Goal: Information Seeking & Learning: Compare options

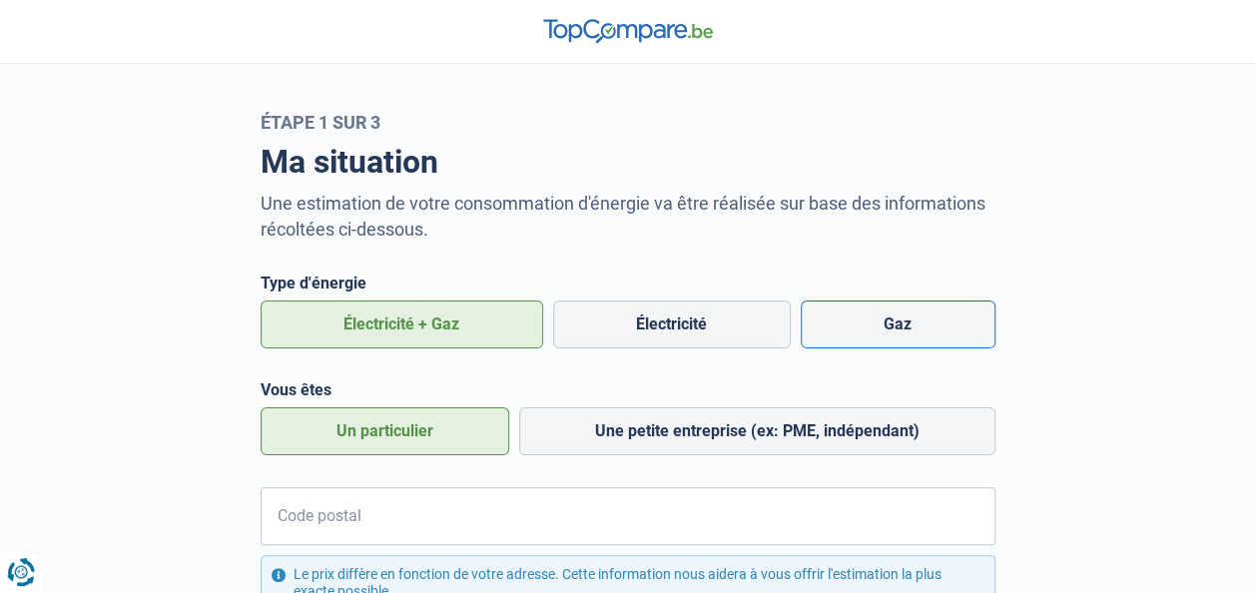
click at [903, 333] on label "Gaz" at bounding box center [897, 324] width 195 height 48
click at [903, 333] on input "Gaz" at bounding box center [897, 324] width 195 height 48
radio input "true"
radio input "false"
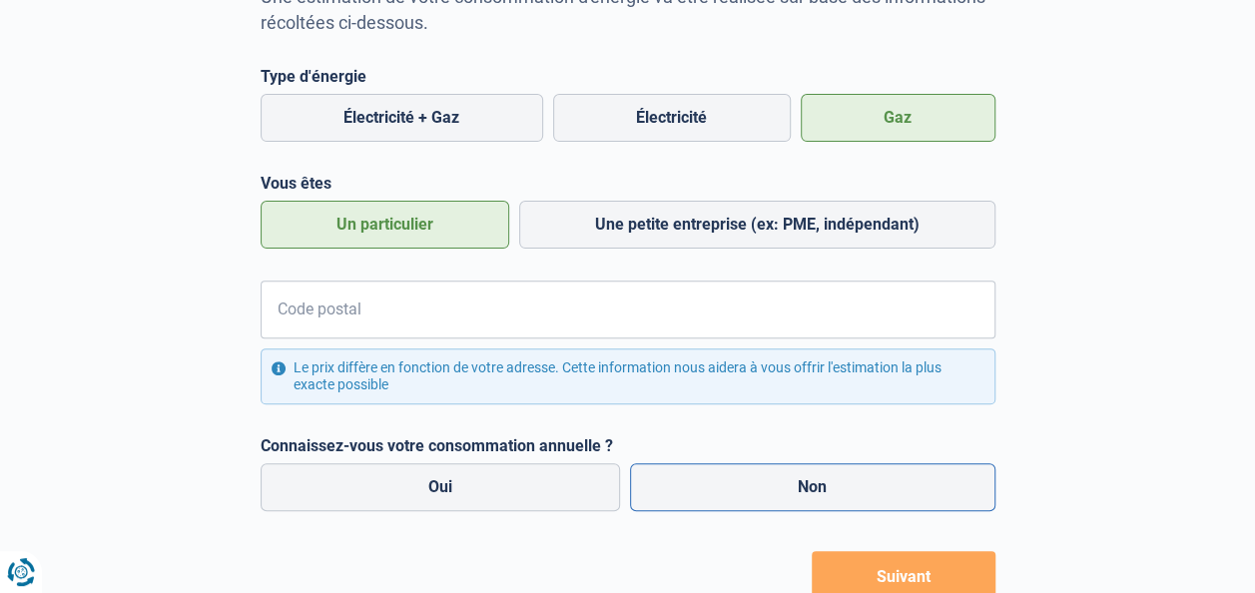
scroll to position [281, 0]
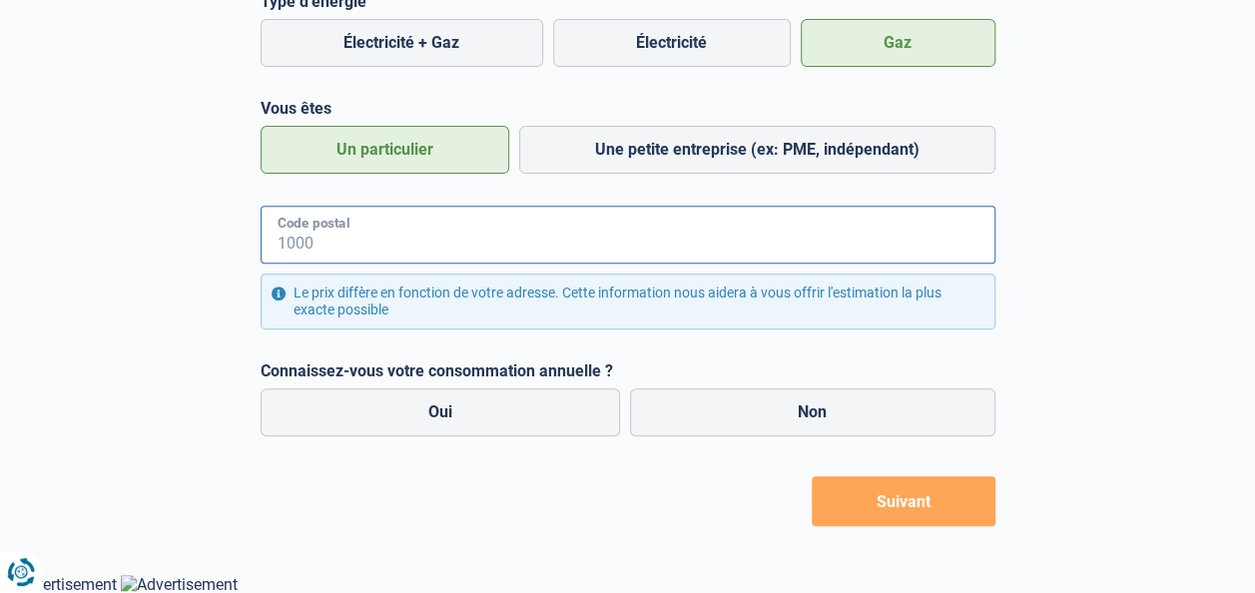
click at [408, 238] on input "Code postal" at bounding box center [627, 235] width 735 height 58
type input "9000"
click at [502, 421] on label "Oui" at bounding box center [440, 412] width 360 height 48
click at [502, 421] on input "Oui" at bounding box center [440, 412] width 360 height 48
radio input "true"
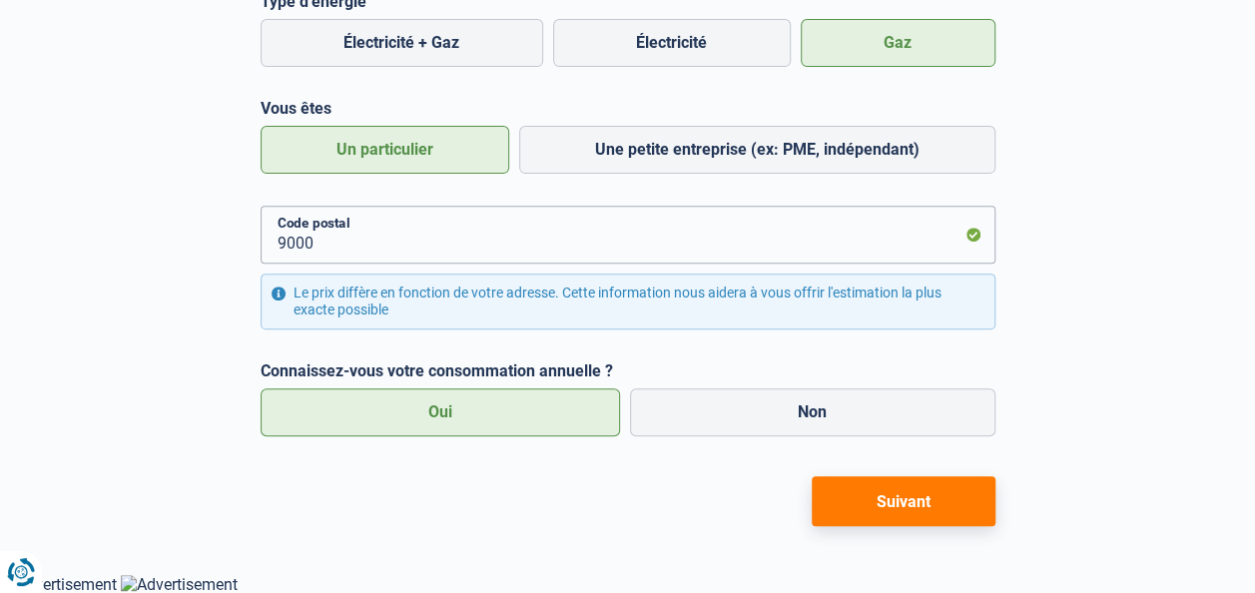
click at [916, 495] on button "Suivant" at bounding box center [903, 501] width 184 height 50
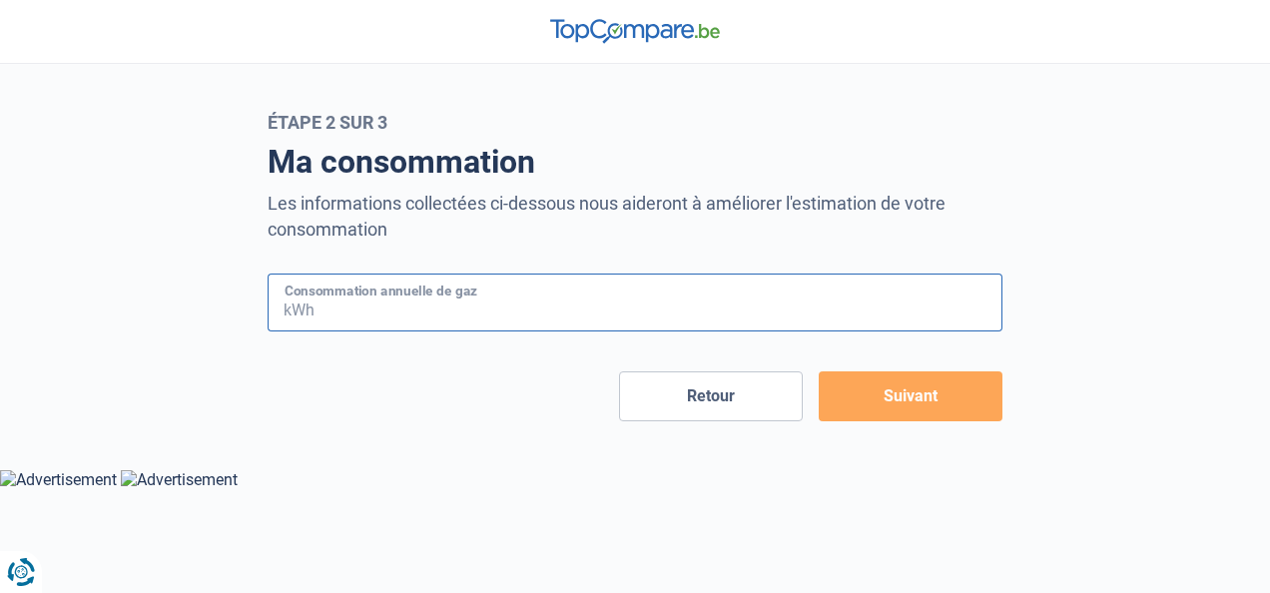
click at [512, 295] on input "Consommation annuelle de gaz" at bounding box center [660, 302] width 684 height 58
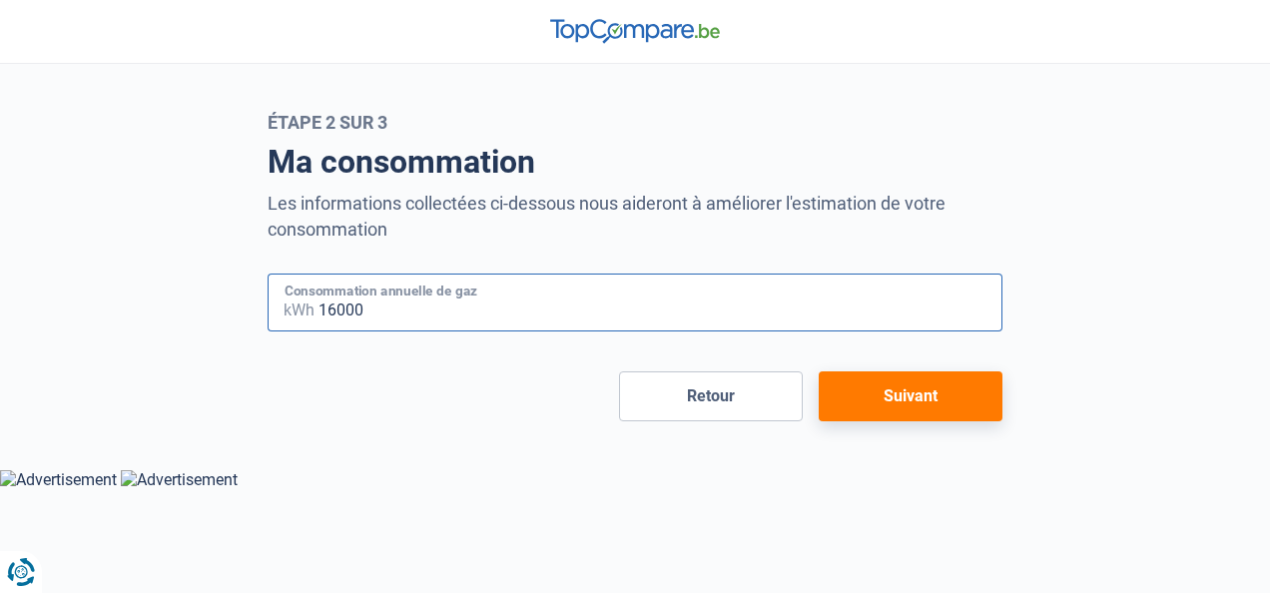
type input "16000"
click at [868, 391] on button "Suivant" at bounding box center [910, 396] width 184 height 50
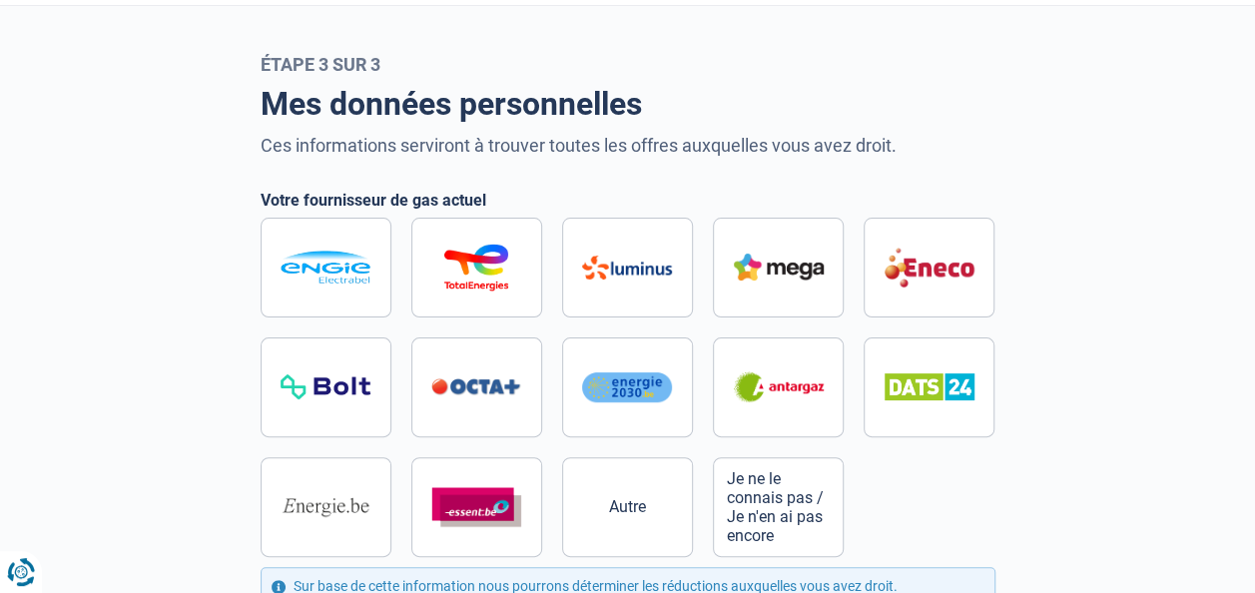
scroll to position [100, 0]
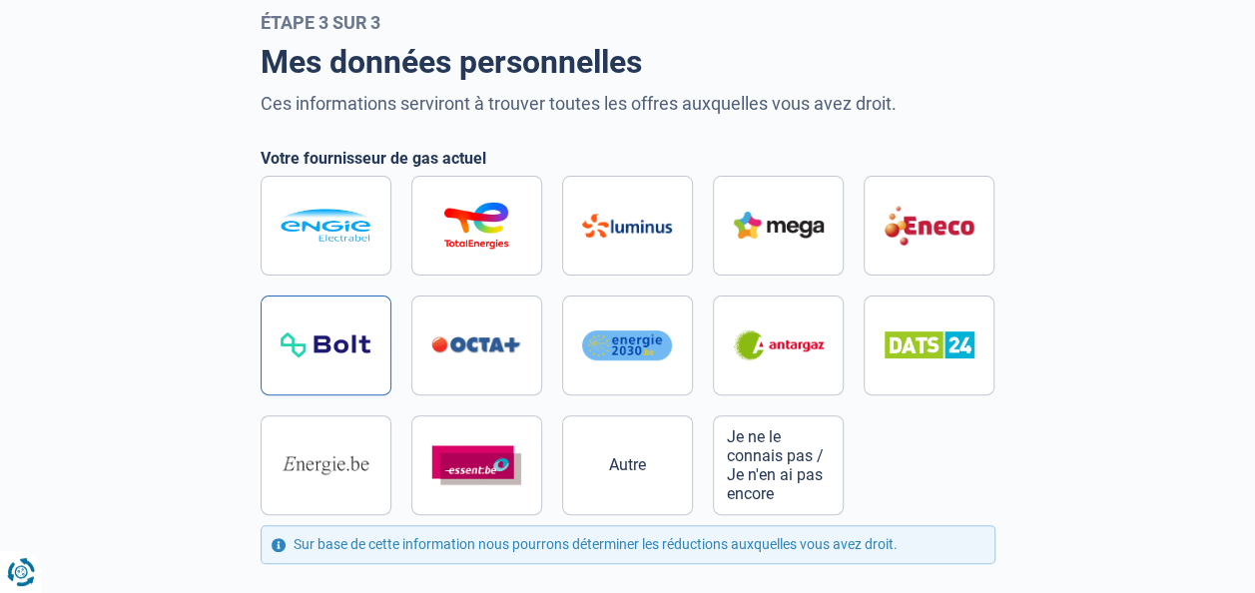
click at [356, 373] on label at bounding box center [325, 345] width 131 height 100
click at [356, 373] on input "radio" at bounding box center [627, 345] width 735 height 339
radio input "true"
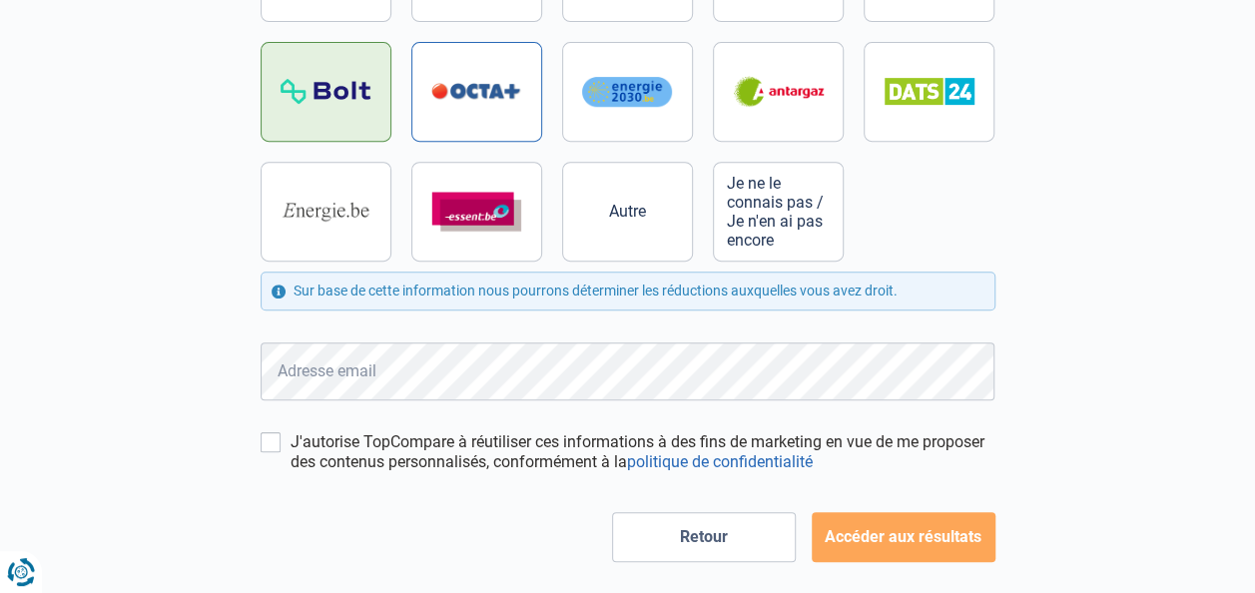
scroll to position [389, 0]
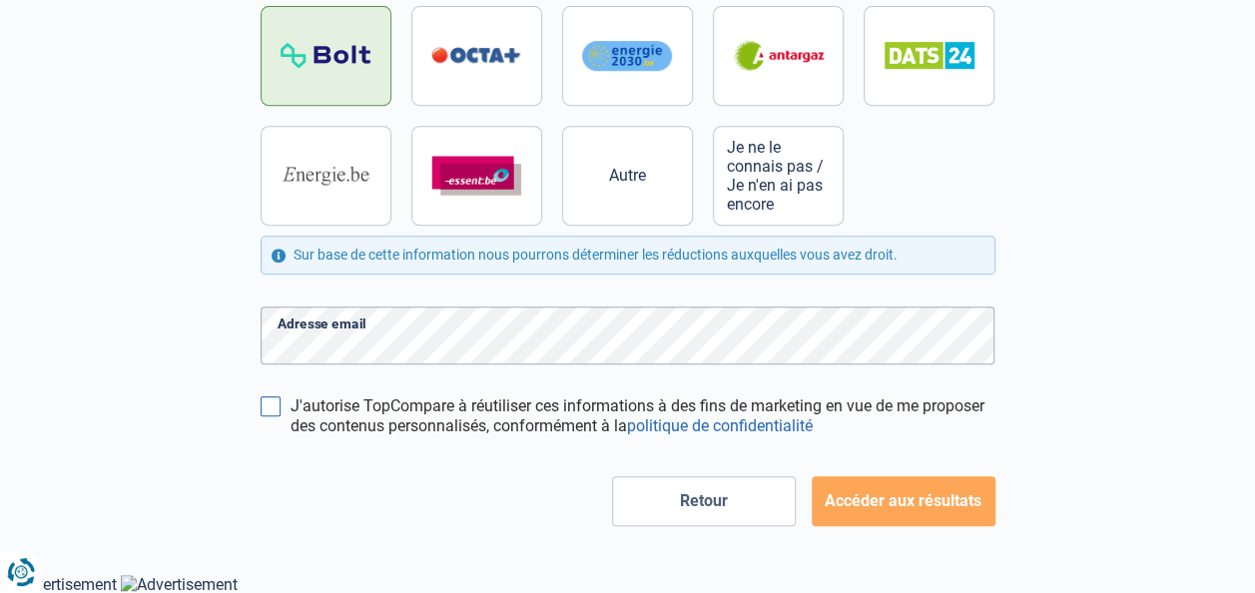
click at [267, 398] on input "J'autorise TopCompare à réutiliser ces informations à des fins de marketing en …" at bounding box center [270, 406] width 20 height 20
checkbox input "true"
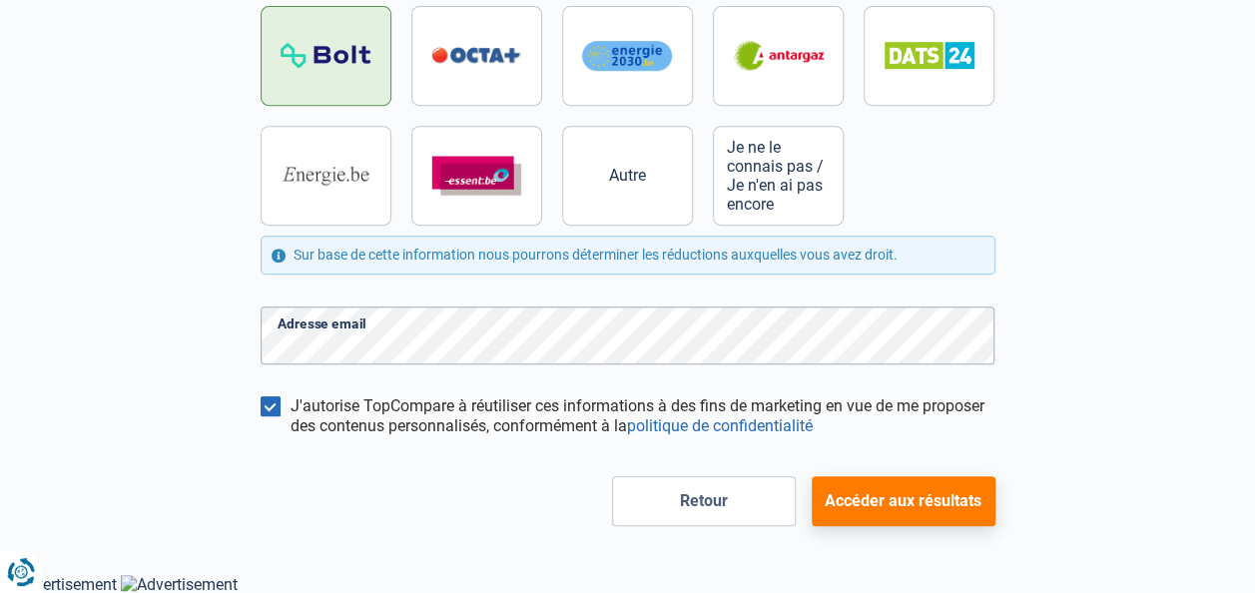
click at [867, 493] on button "Accéder aux résultats" at bounding box center [903, 501] width 184 height 50
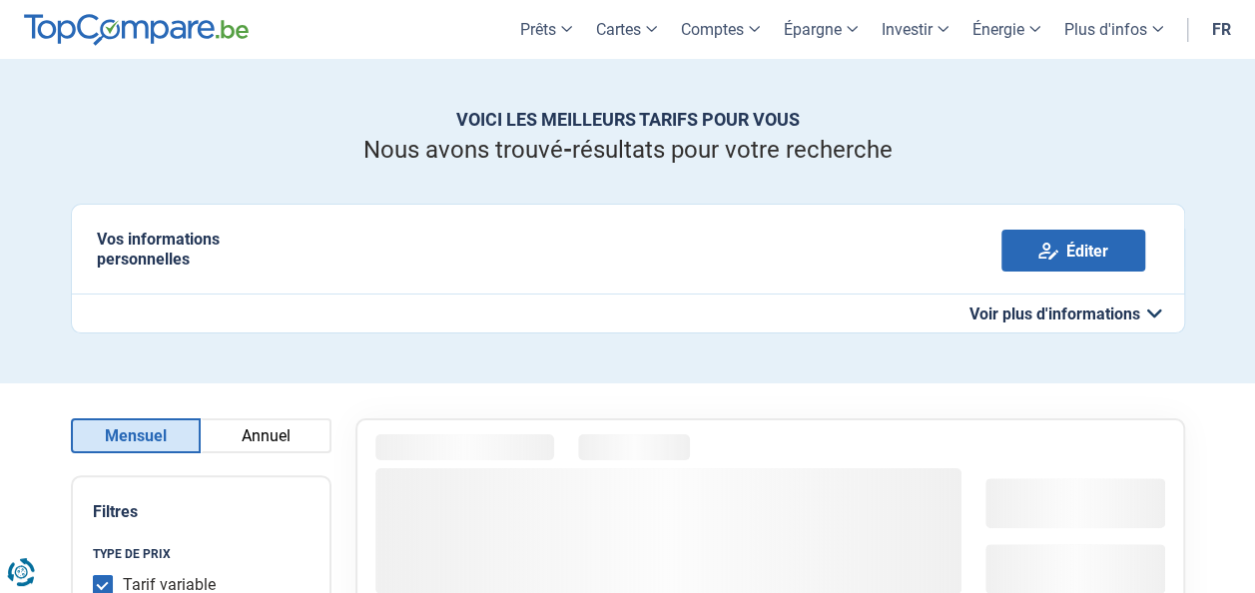
click at [263, 439] on button "Annuel" at bounding box center [266, 435] width 131 height 35
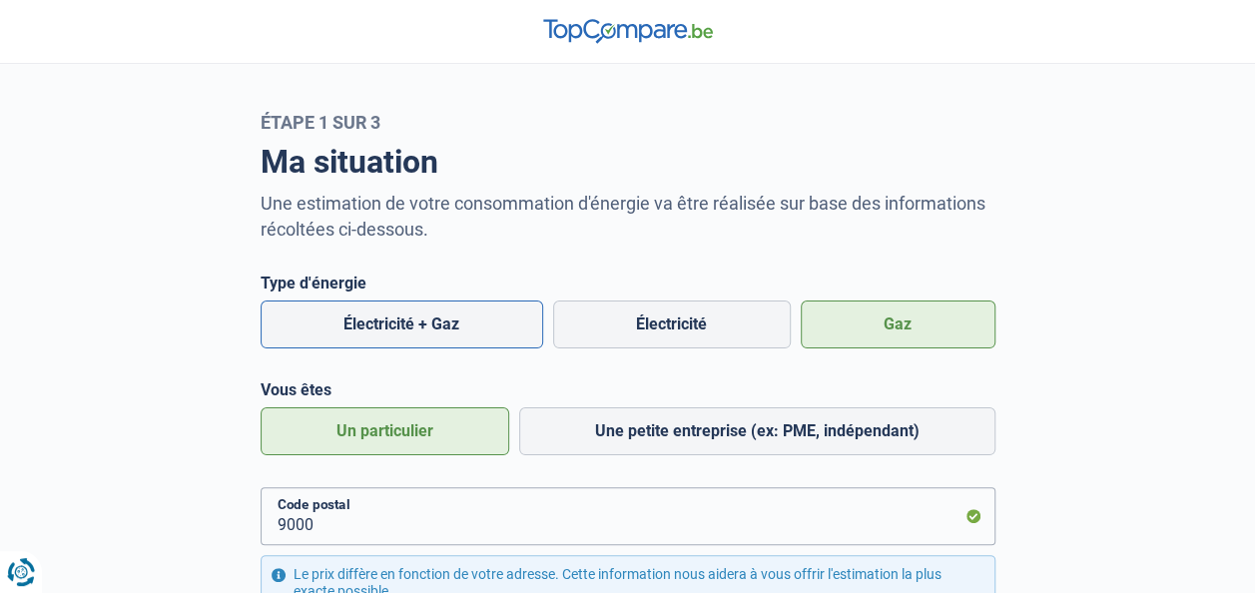
click at [457, 314] on label "Électricité + Gaz" at bounding box center [401, 324] width 282 height 48
click at [457, 314] on input "Électricité + Gaz" at bounding box center [401, 324] width 282 height 48
radio input "true"
radio input "false"
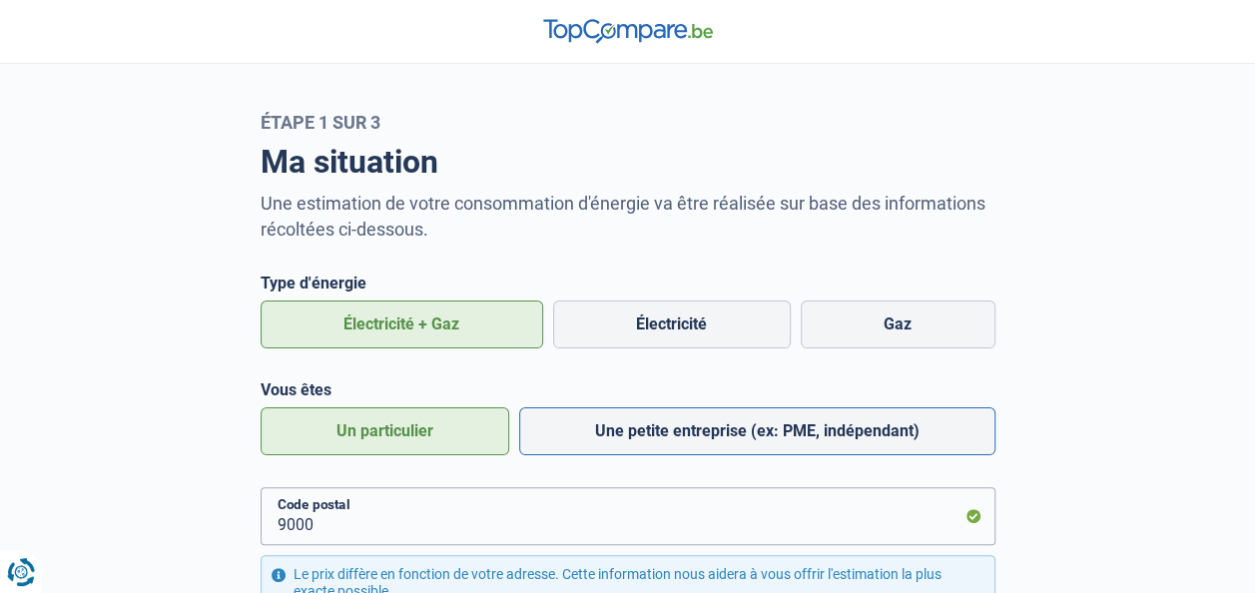
click at [786, 442] on label "Une petite entreprise (ex: PME, indépendant)" at bounding box center [757, 431] width 476 height 48
click at [786, 442] on input "Une petite entreprise (ex: PME, indépendant)" at bounding box center [757, 431] width 476 height 48
radio input "true"
radio input "false"
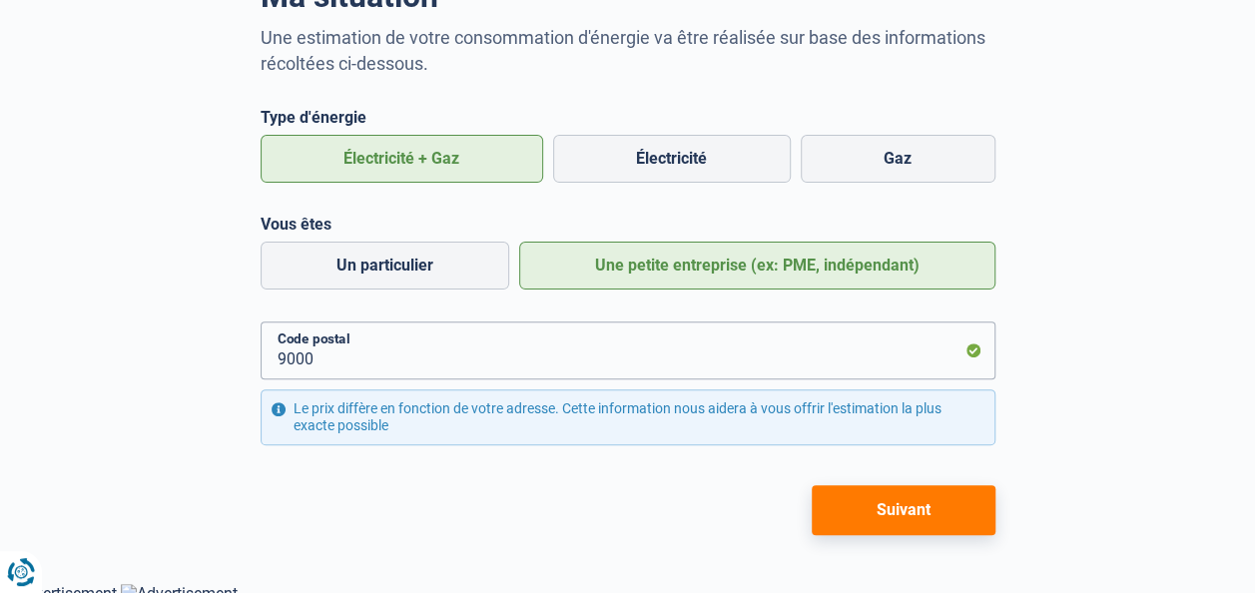
scroll to position [175, 0]
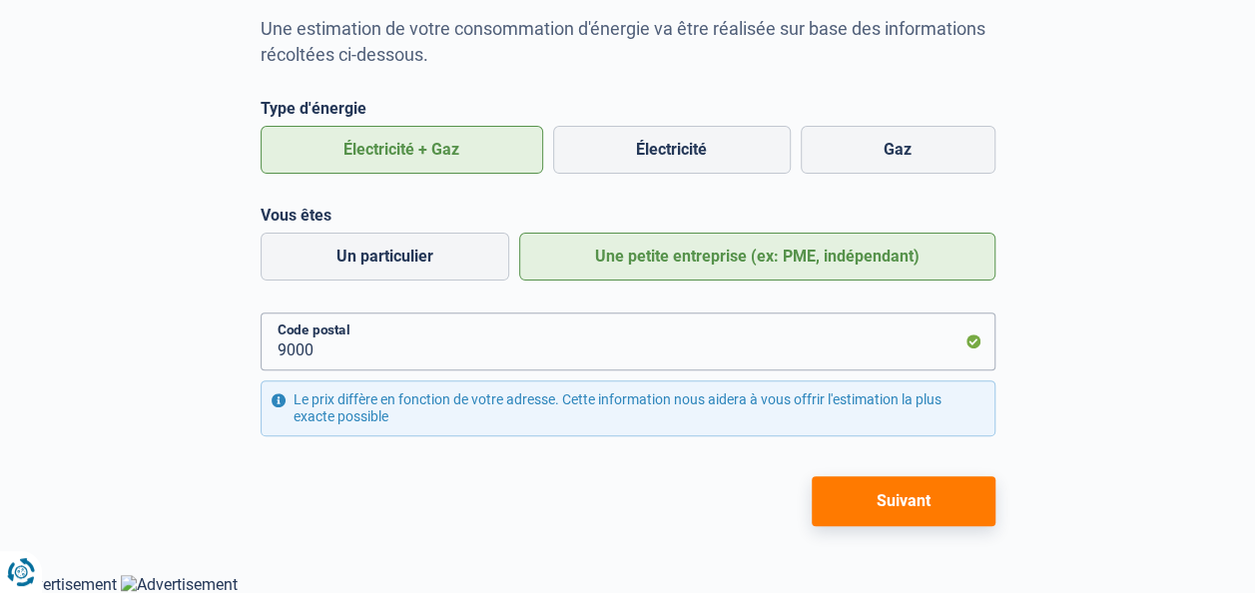
click at [930, 495] on button "Suivant" at bounding box center [903, 501] width 184 height 50
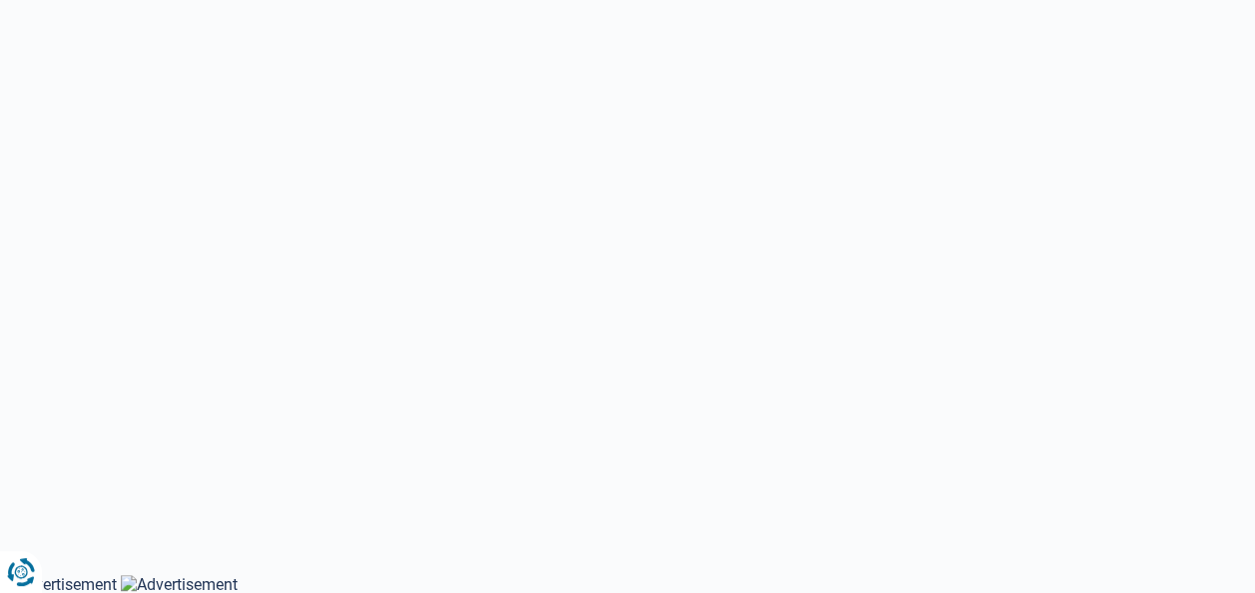
select select "Type de compteur"
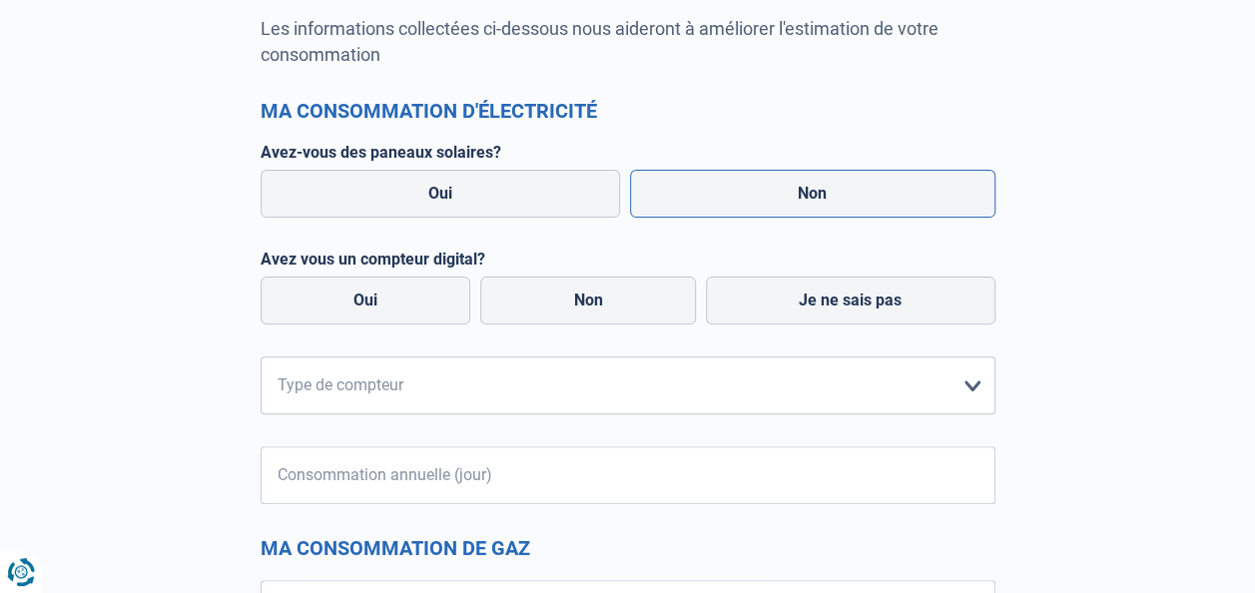
click at [774, 195] on label "Non" at bounding box center [812, 194] width 365 height 48
click at [774, 195] on input "Non" at bounding box center [812, 194] width 365 height 48
radio input "true"
radio input "false"
radio input "true"
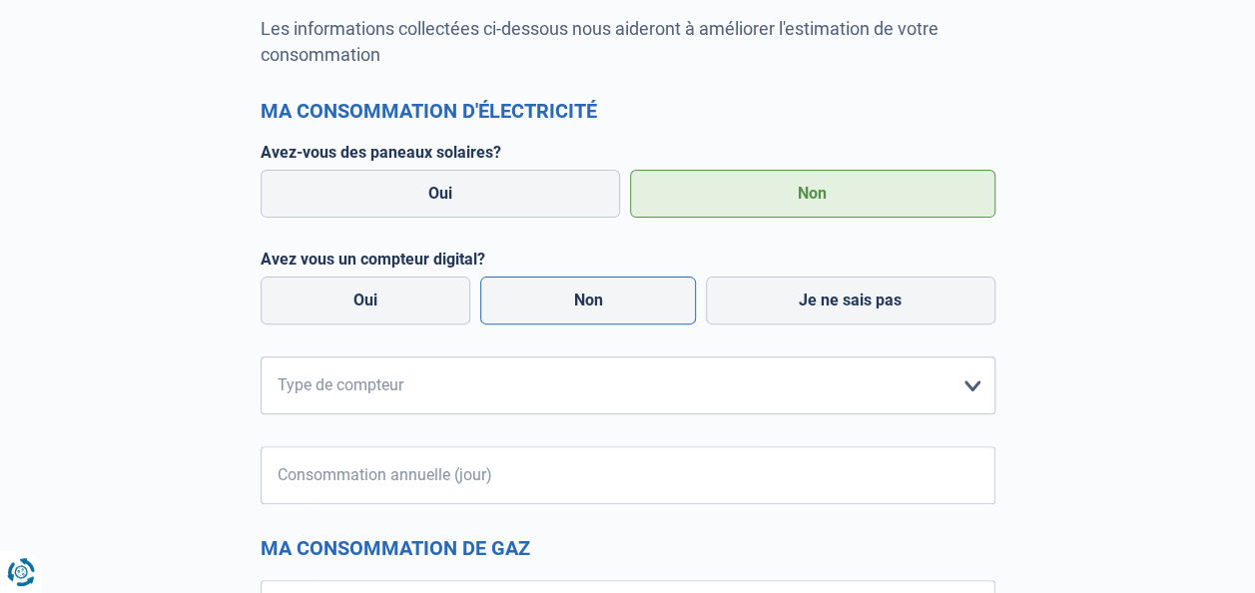
click at [571, 308] on label "Non" at bounding box center [588, 300] width 216 height 48
click at [571, 308] on input "Non" at bounding box center [588, 300] width 216 height 48
radio input "true"
radio input "false"
radio input "true"
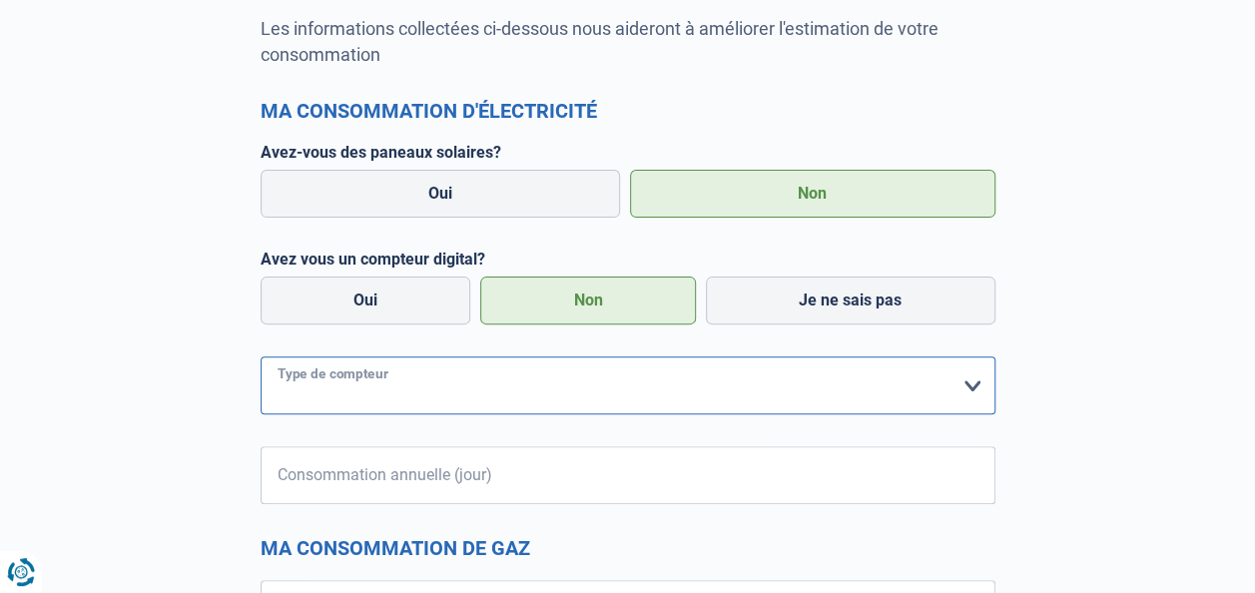
click at [411, 383] on select "form.selectOption Mono-horaire Bi-horaire Mono-horaire + exclusif nuit Bi-horai…" at bounding box center [627, 385] width 735 height 58
select select "day_single_rate"
click at [260, 356] on select "form.selectOption Mono-horaire Bi-horaire Mono-horaire + exclusif nuit Bi-horai…" at bounding box center [627, 385] width 735 height 58
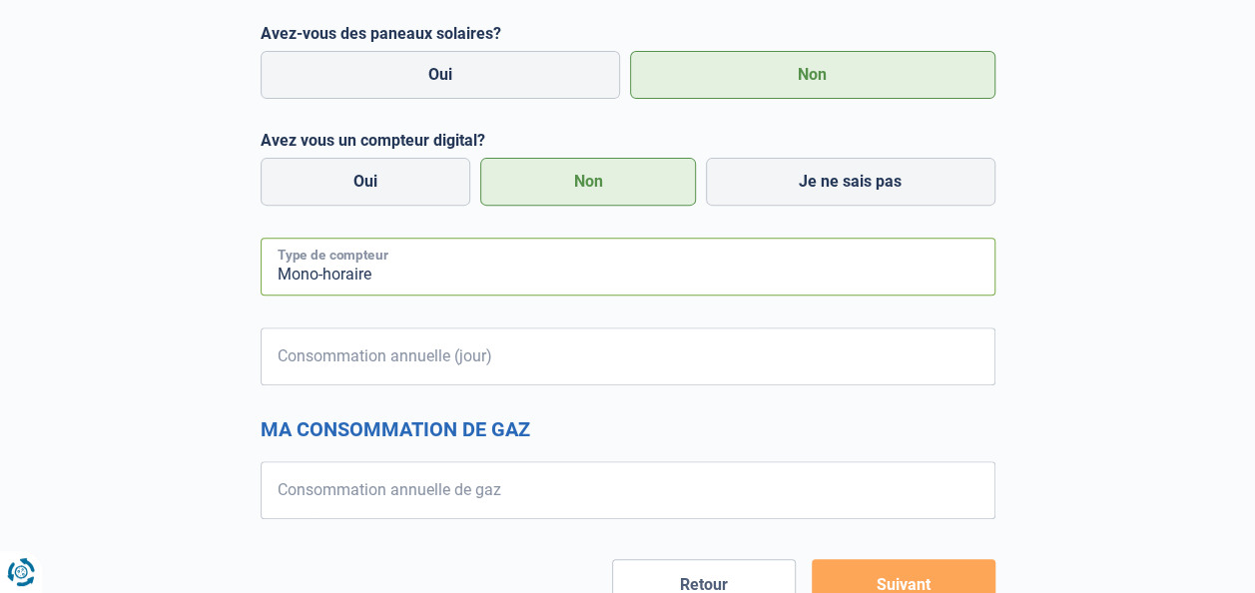
scroll to position [377, 0]
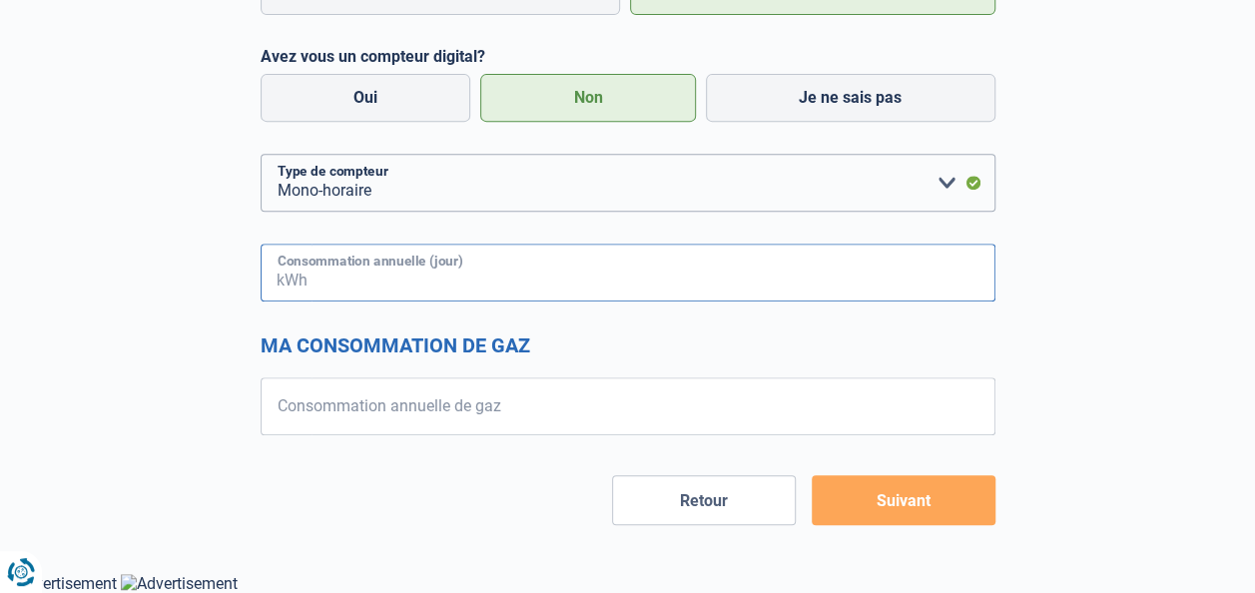
click at [514, 275] on input "Consommation annuelle (jour)" at bounding box center [653, 273] width 684 height 58
type input "7500"
type input "25000"
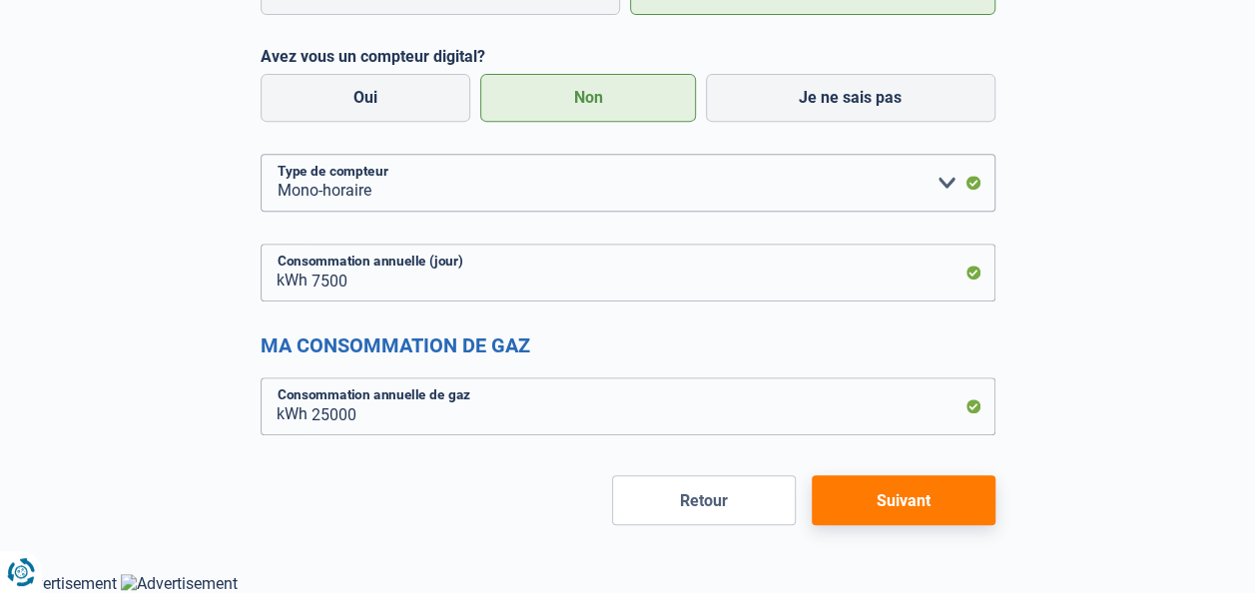
click at [890, 503] on button "Suivant" at bounding box center [903, 500] width 184 height 50
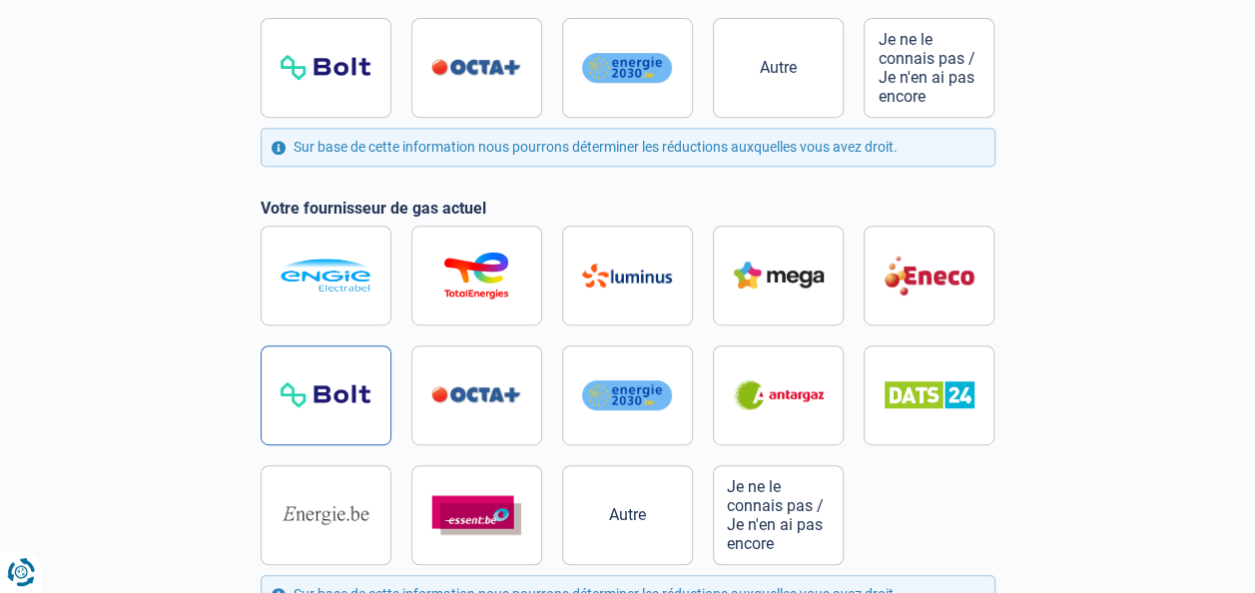
click at [361, 405] on img at bounding box center [325, 394] width 90 height 25
click at [361, 405] on input "radio" at bounding box center [627, 395] width 735 height 339
radio input "true"
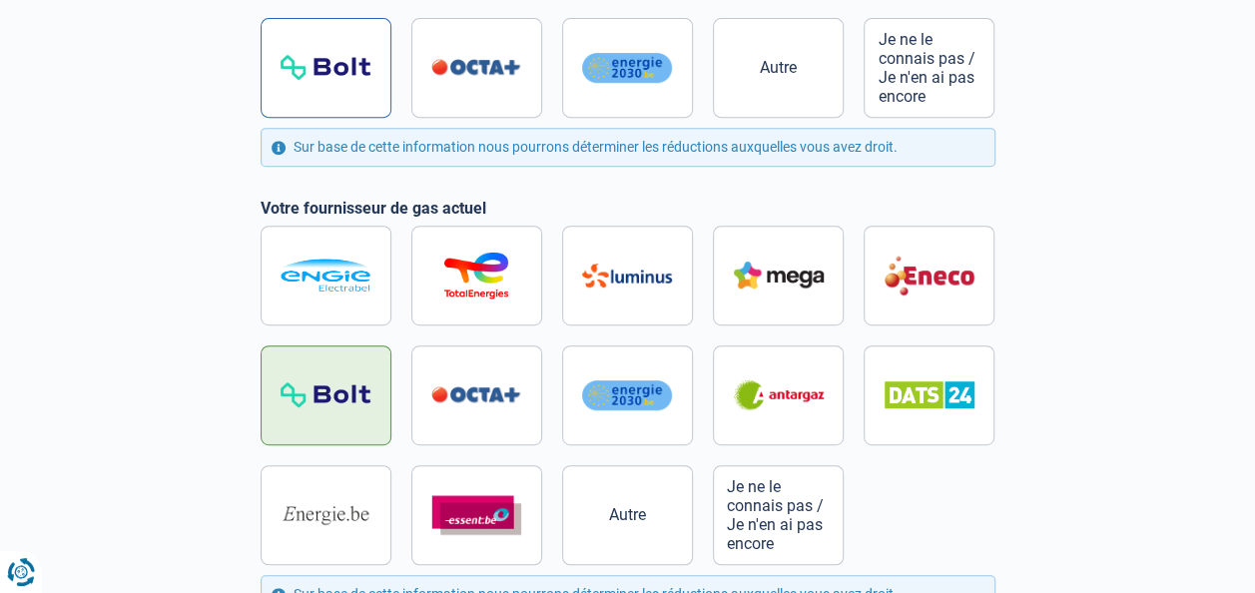
click at [347, 80] on img at bounding box center [325, 67] width 90 height 25
click at [347, 80] on input "radio" at bounding box center [627, 8] width 735 height 220
radio input "true"
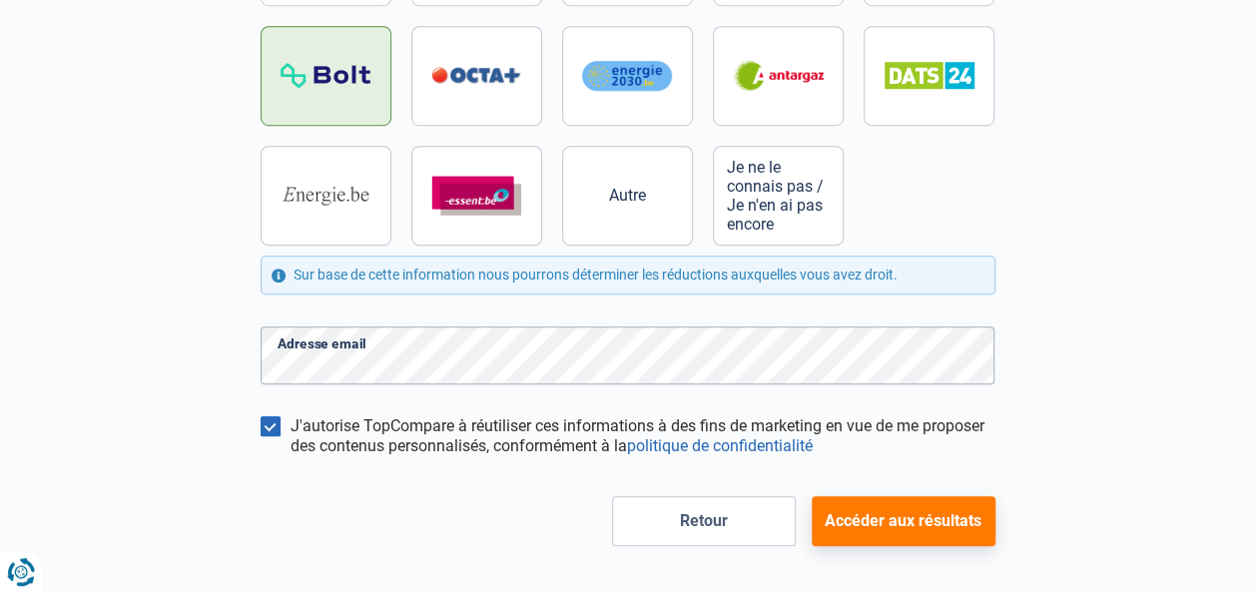
scroll to position [716, 0]
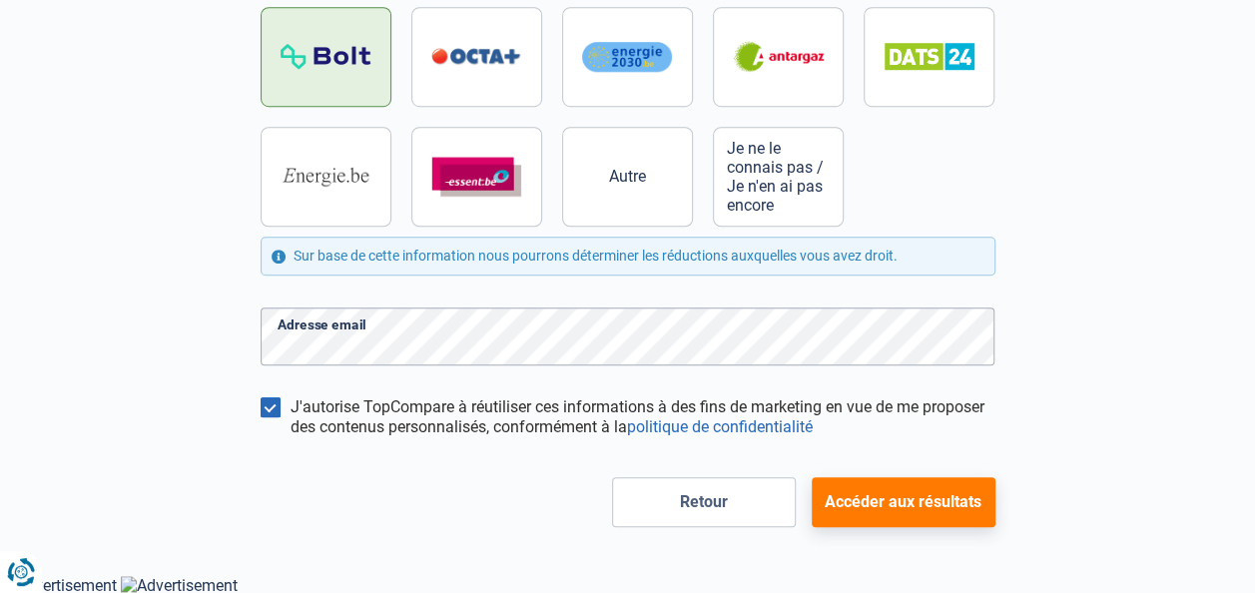
click at [923, 498] on button "Accéder aux résultats" at bounding box center [903, 502] width 184 height 50
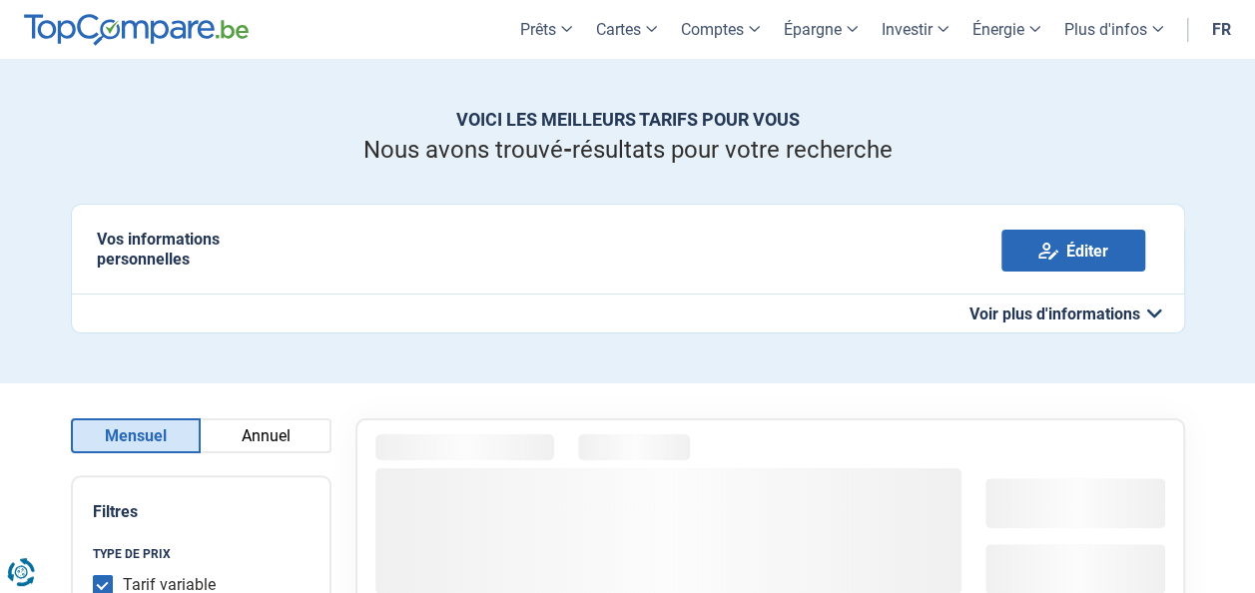
click at [295, 450] on button "Annuel" at bounding box center [266, 435] width 131 height 35
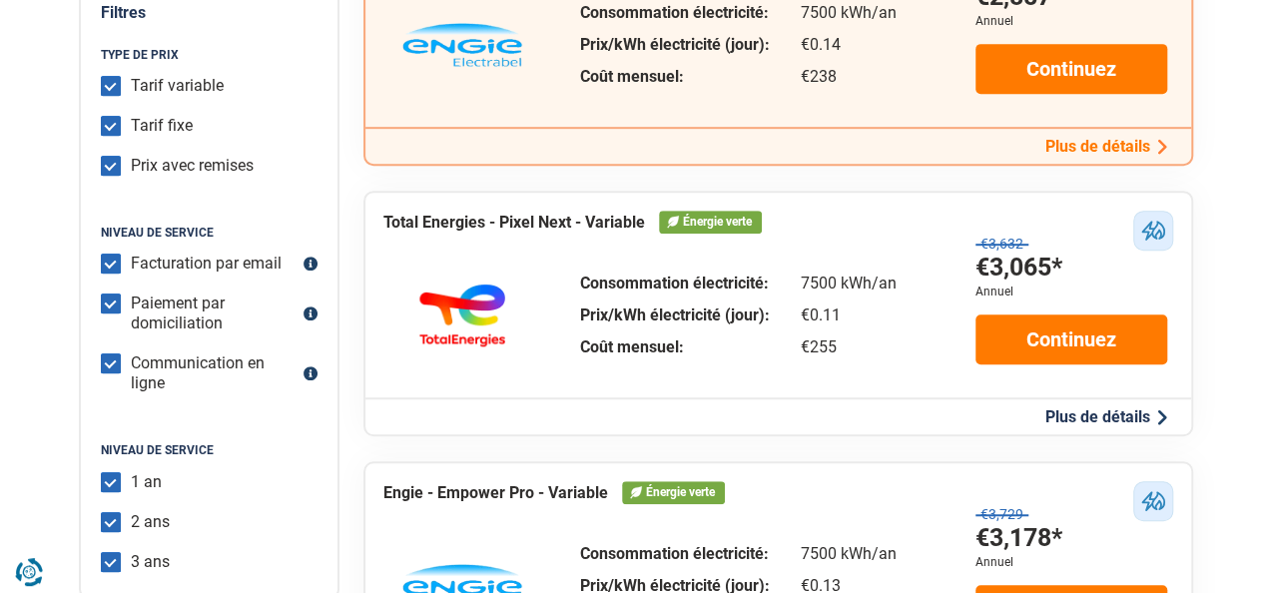
scroll to position [399, 0]
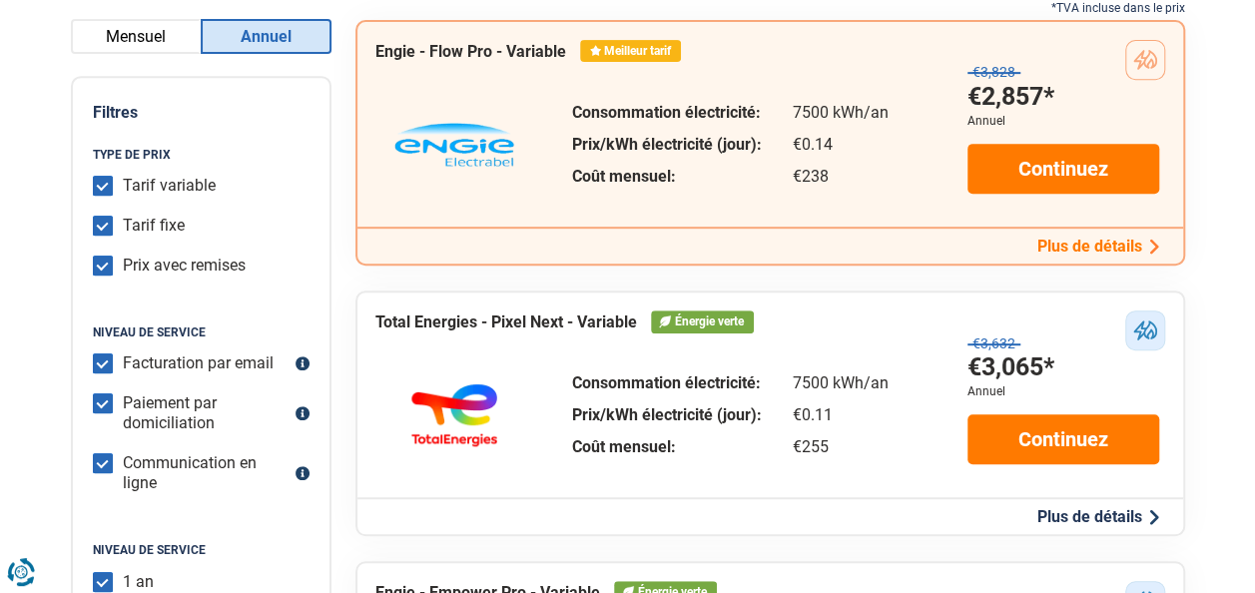
click at [1089, 249] on button "Plus de détails" at bounding box center [1098, 246] width 134 height 21
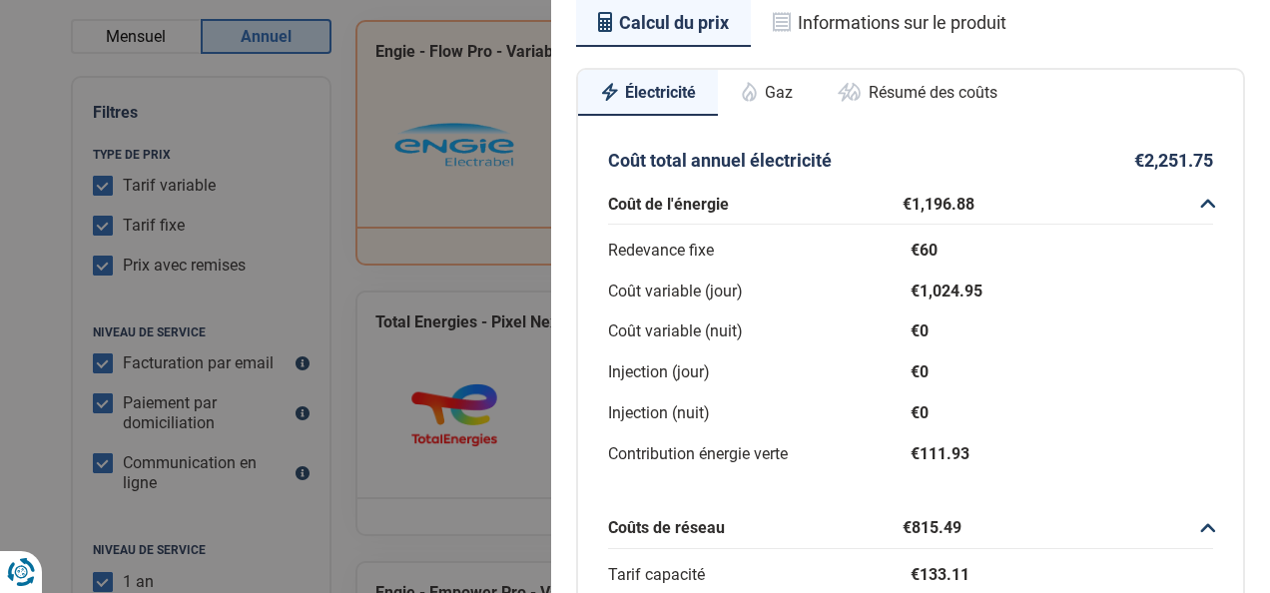
scroll to position [136, 0]
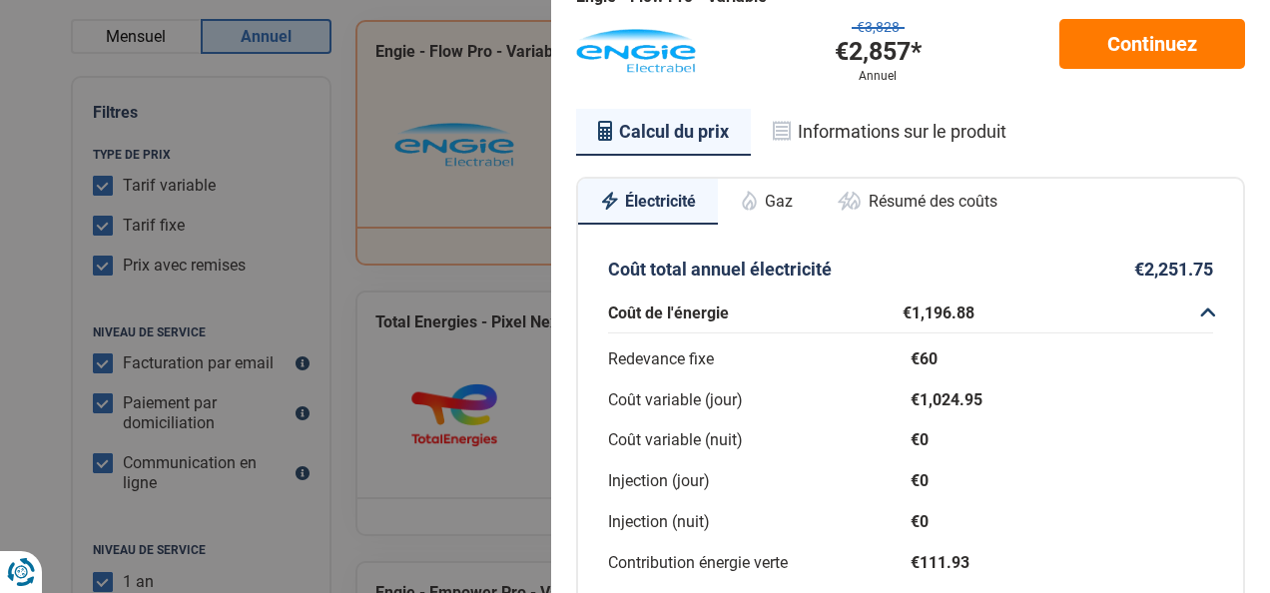
click at [788, 194] on button "Gaz" at bounding box center [766, 201] width 97 height 44
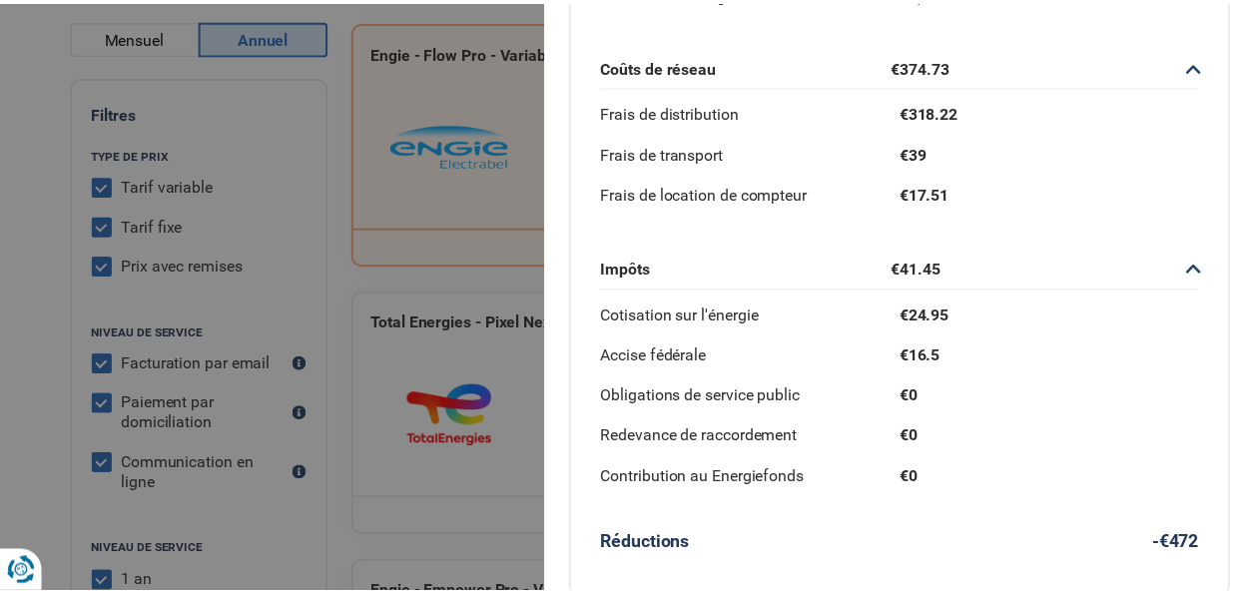
scroll to position [590, 0]
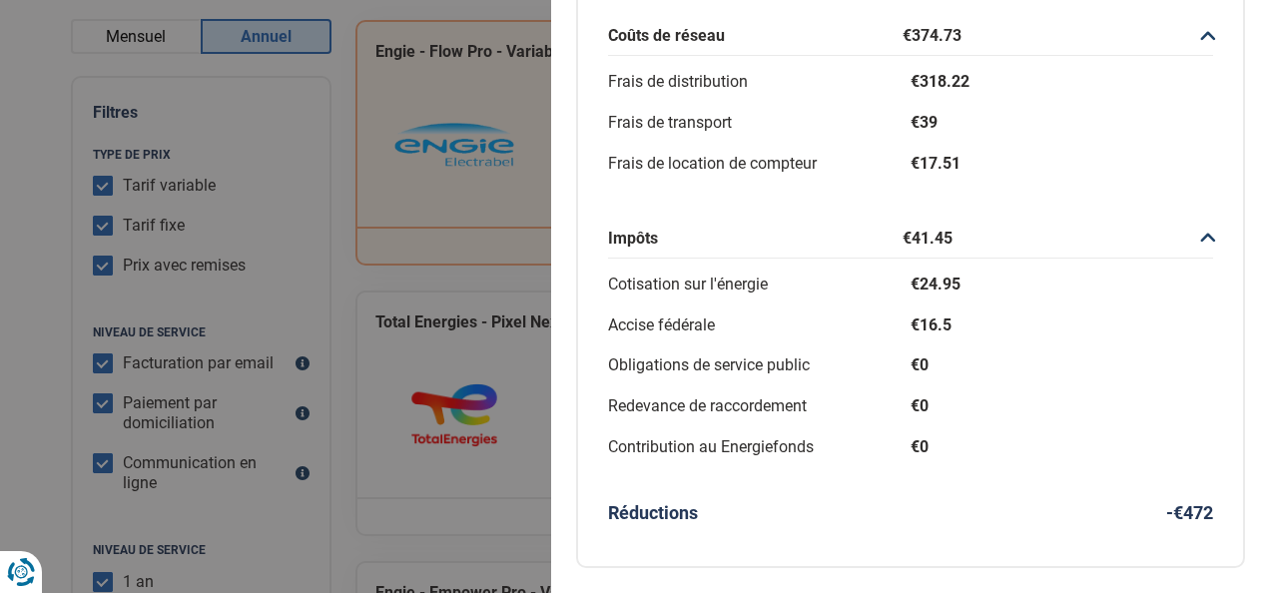
click at [387, 138] on div "Plus de détails - Engie Meilleur tarif Engie - Flow Pro - Variable €3,828 €2,85…" at bounding box center [635, 296] width 1270 height 593
